Goal: Check status: Check status

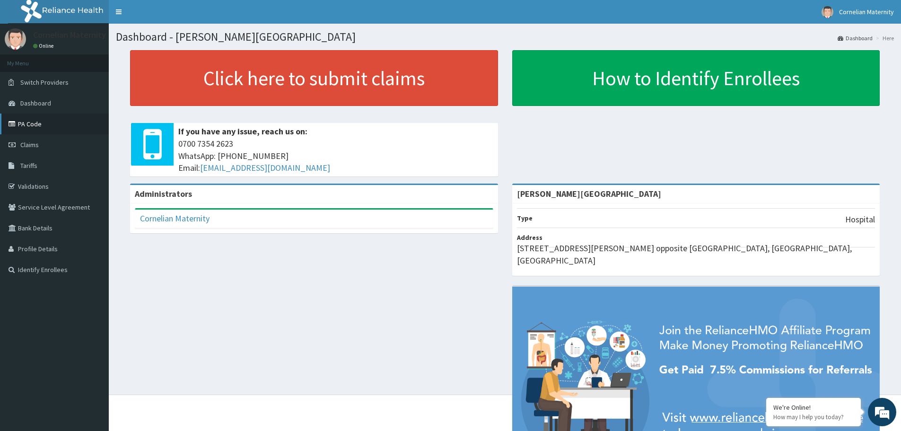
click at [35, 126] on link "PA Code" at bounding box center [54, 124] width 109 height 21
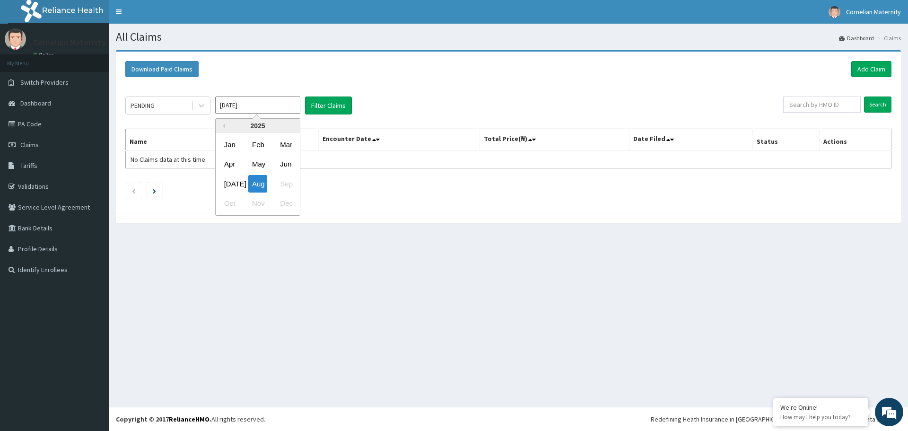
click at [233, 182] on div "[DATE]" at bounding box center [229, 184] width 19 height 18
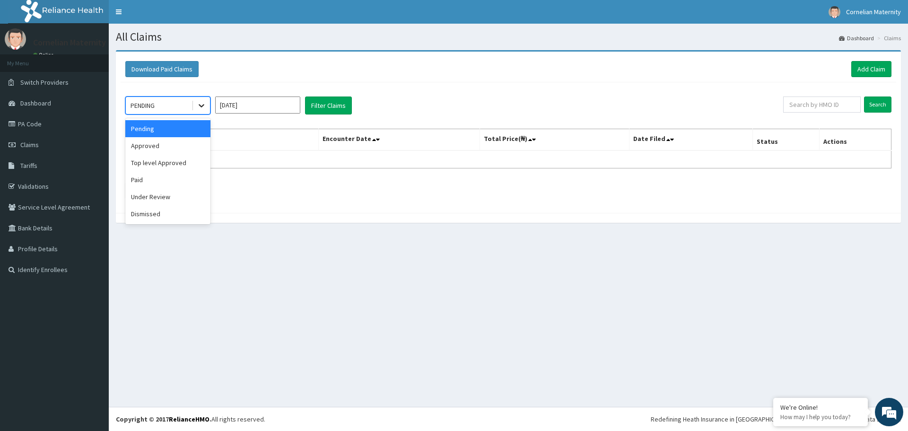
click at [201, 110] on icon at bounding box center [201, 105] width 9 height 9
click at [158, 174] on div "Paid" at bounding box center [167, 179] width 85 height 17
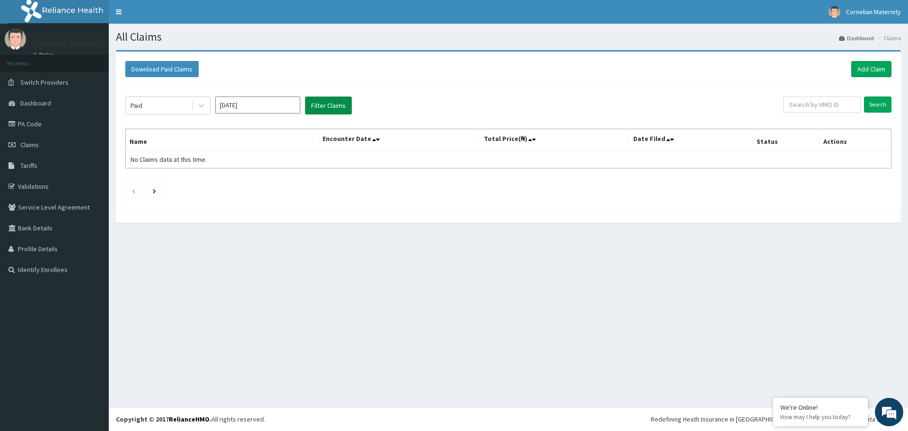
click at [322, 107] on button "Filter Claims" at bounding box center [328, 105] width 47 height 18
click at [197, 105] on icon at bounding box center [201, 105] width 9 height 9
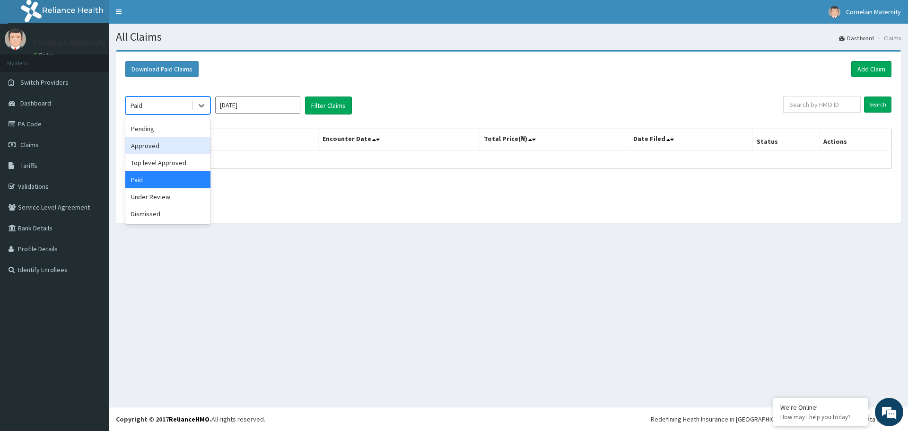
click at [163, 147] on div "Approved" at bounding box center [167, 145] width 85 height 17
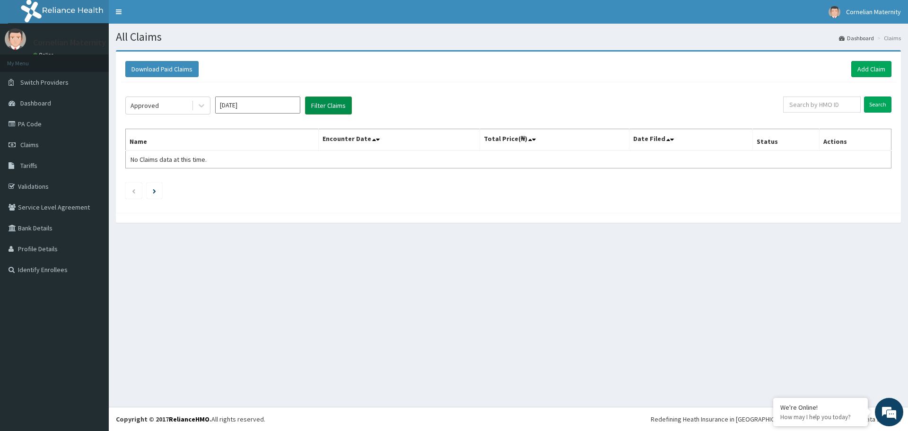
click at [325, 100] on button "Filter Claims" at bounding box center [328, 105] width 47 height 18
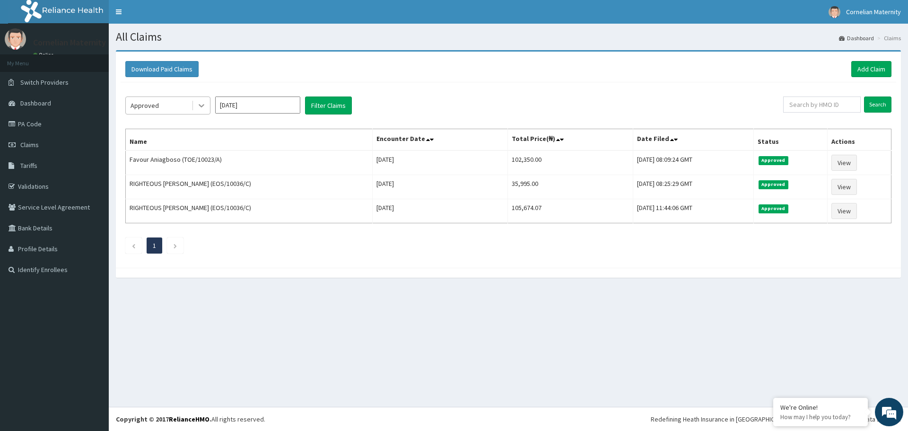
click at [198, 105] on icon at bounding box center [201, 105] width 9 height 9
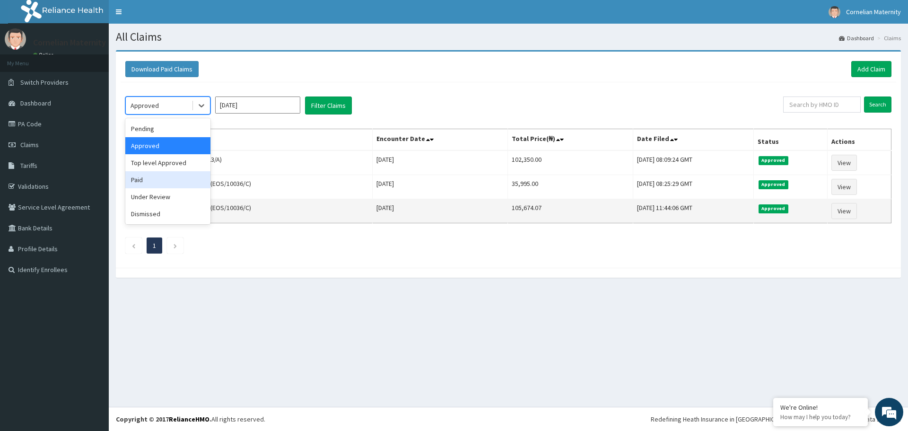
click at [508, 219] on td "105,674.07" at bounding box center [570, 211] width 125 height 24
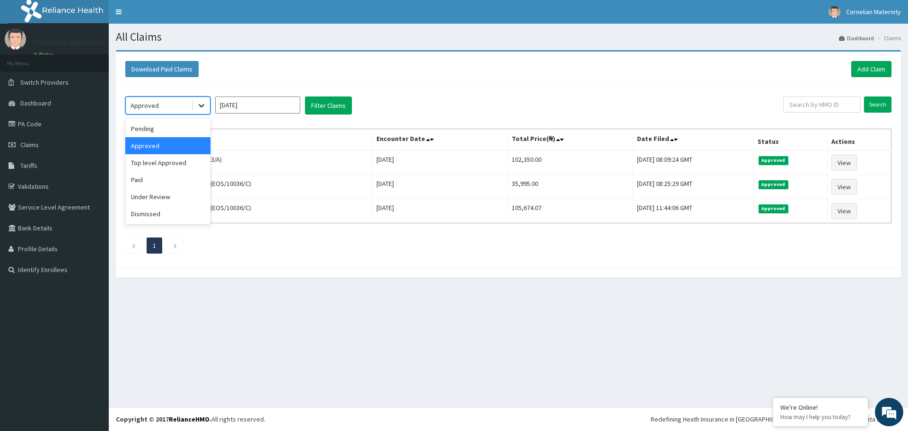
click at [203, 104] on icon at bounding box center [201, 105] width 9 height 9
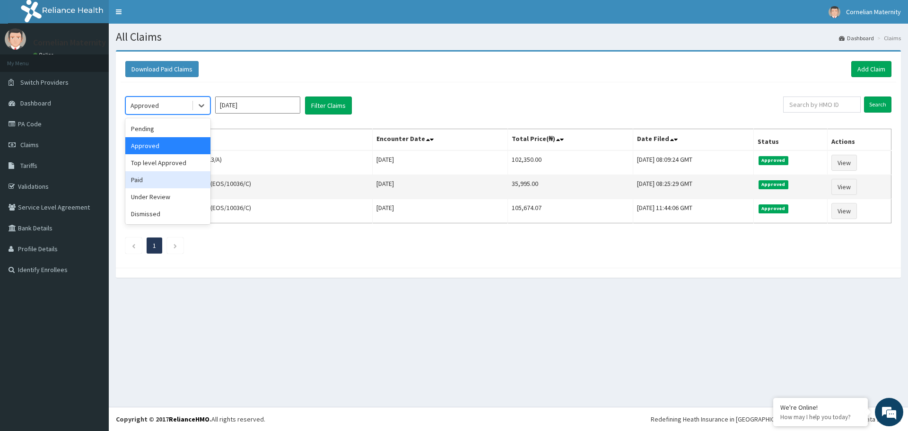
click at [131, 183] on div "Paid" at bounding box center [167, 179] width 85 height 17
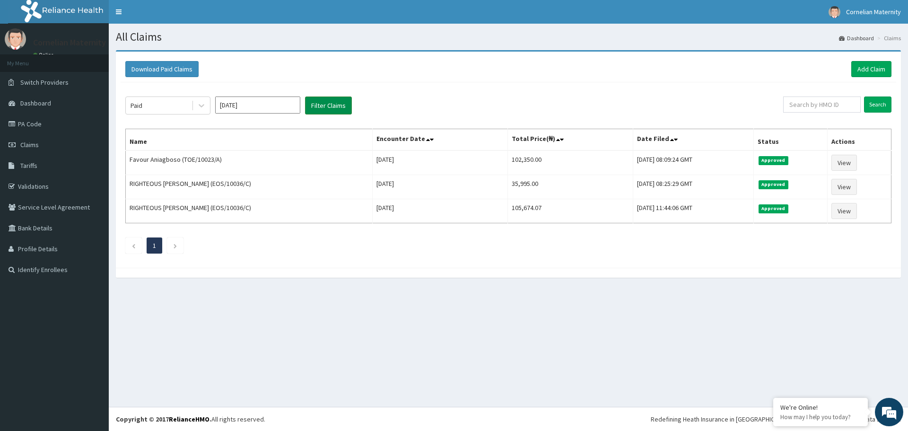
click at [343, 105] on button "Filter Claims" at bounding box center [328, 105] width 47 height 18
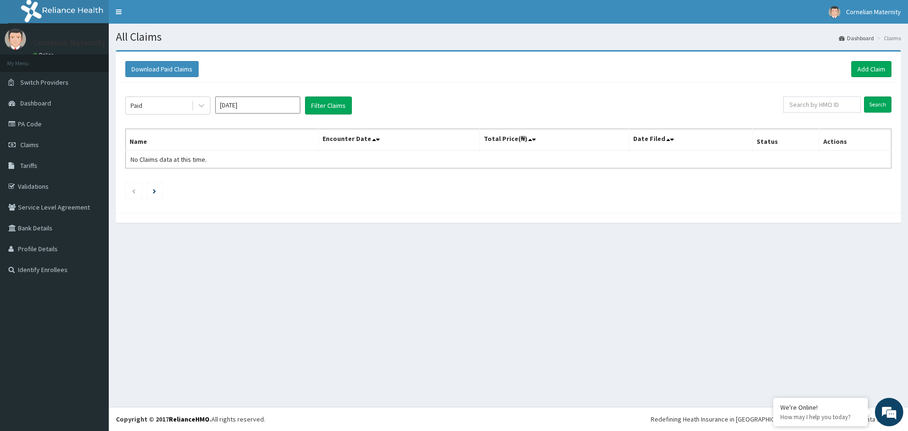
drag, startPoint x: 248, startPoint y: 105, endPoint x: 297, endPoint y: 90, distance: 51.2
click at [249, 105] on input "[DATE]" at bounding box center [257, 104] width 85 height 17
click at [292, 169] on div "Jun" at bounding box center [285, 165] width 19 height 18
click at [323, 110] on button "Filter Claims" at bounding box center [328, 105] width 47 height 18
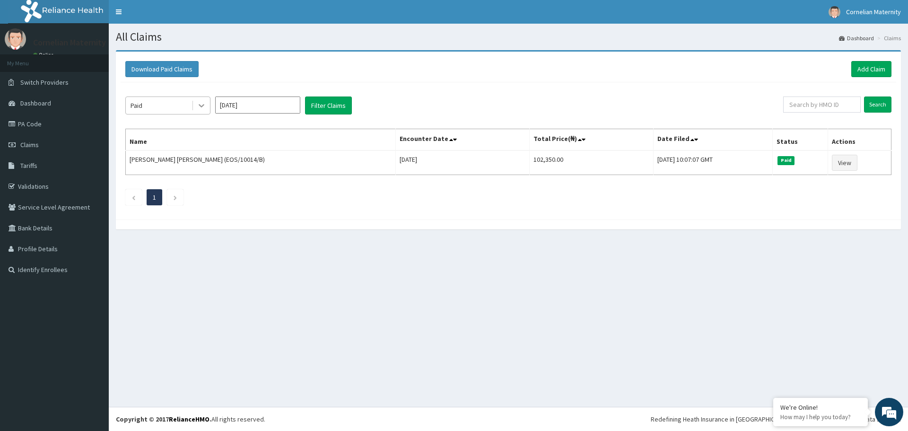
click at [202, 107] on icon at bounding box center [201, 105] width 9 height 9
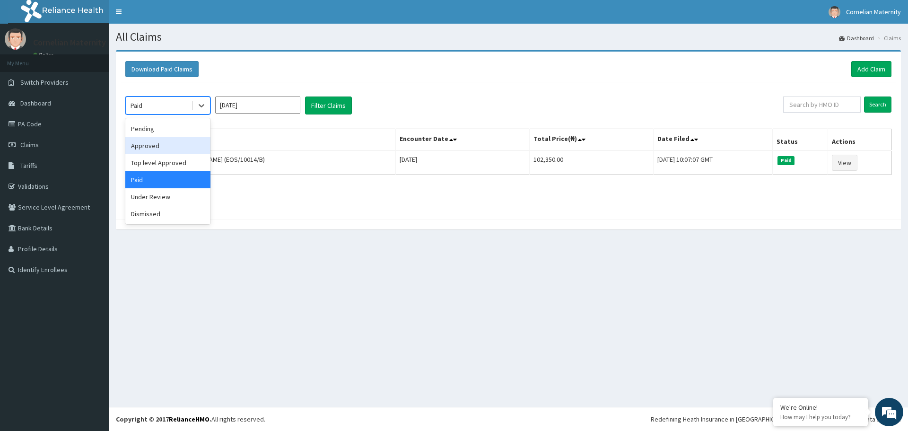
click at [150, 150] on div "Approved" at bounding box center [167, 145] width 85 height 17
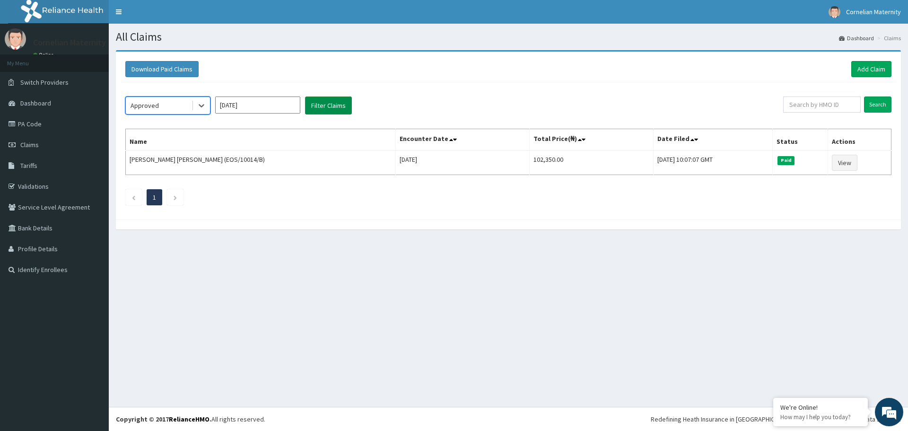
click at [343, 100] on button "Filter Claims" at bounding box center [328, 105] width 47 height 18
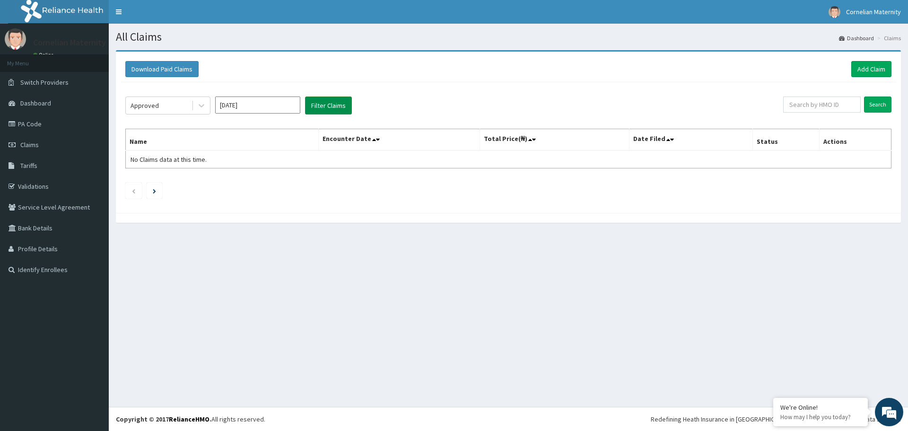
click at [340, 108] on button "Filter Claims" at bounding box center [328, 105] width 47 height 18
click at [327, 99] on button "Filter Claims" at bounding box center [328, 105] width 47 height 18
click at [247, 107] on input "[DATE]" at bounding box center [257, 104] width 85 height 17
click at [232, 181] on div "[DATE]" at bounding box center [229, 184] width 19 height 18
type input "[DATE]"
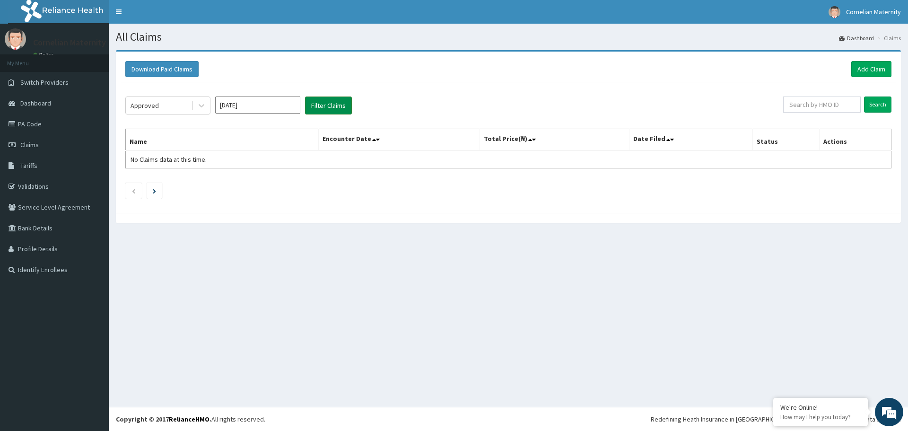
click at [333, 104] on button "Filter Claims" at bounding box center [328, 105] width 47 height 18
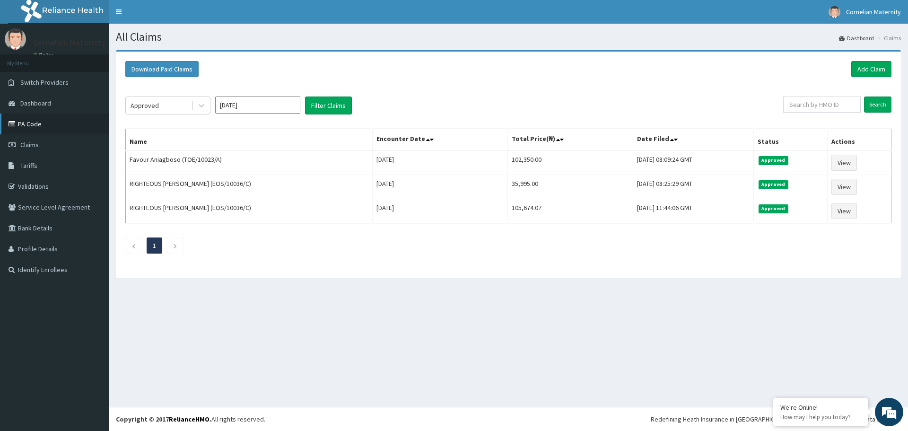
click at [31, 121] on link "PA Code" at bounding box center [54, 124] width 109 height 21
